Goal: Find specific page/section: Find specific page/section

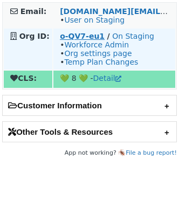
click at [69, 33] on strong "o-QV7-eu1" at bounding box center [82, 36] width 45 height 9
